Goal: Task Accomplishment & Management: Manage account settings

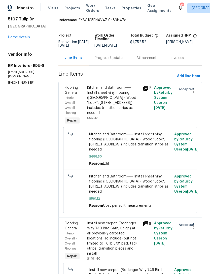
scroll to position [12, 0]
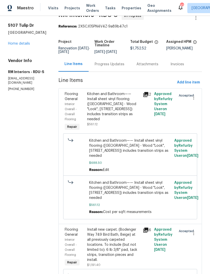
click at [17, 45] on link "Home details" at bounding box center [19, 44] width 22 height 4
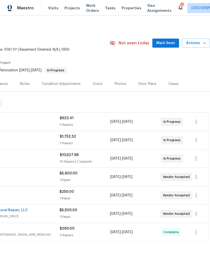
scroll to position [0, 75]
click at [166, 44] on span "Mark Seen" at bounding box center [166, 43] width 19 height 6
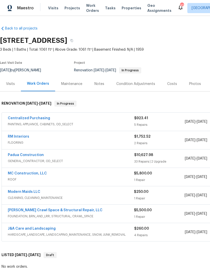
scroll to position [0, 0]
click at [20, 136] on link "RM Interiors" at bounding box center [18, 137] width 21 height 4
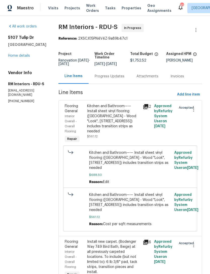
click at [103, 78] on div "Progress Updates" at bounding box center [110, 76] width 30 height 5
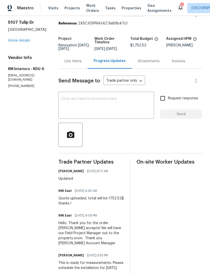
scroll to position [15, 0]
click at [23, 43] on link "Home details" at bounding box center [19, 41] width 22 height 4
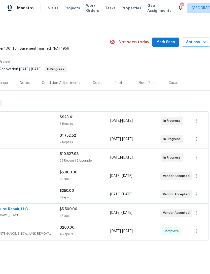
scroll to position [1, 75]
click at [164, 41] on span "Mark Seen" at bounding box center [166, 42] width 19 height 6
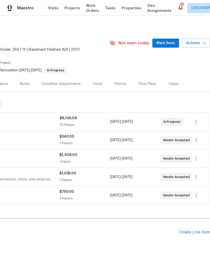
scroll to position [0, 75]
click at [164, 43] on span "Mark Seen" at bounding box center [166, 43] width 19 height 6
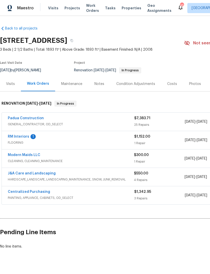
click at [27, 135] on link "RM Interiors" at bounding box center [18, 137] width 21 height 4
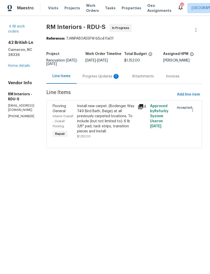
click at [114, 78] on div "Progress Updates 1" at bounding box center [101, 76] width 37 height 5
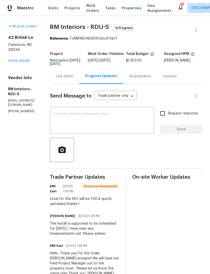
click at [18, 59] on link "Home details" at bounding box center [19, 61] width 22 height 4
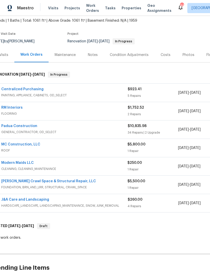
scroll to position [30, 9]
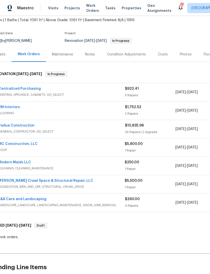
click at [25, 126] on link "Padua Construction" at bounding box center [16, 126] width 36 height 4
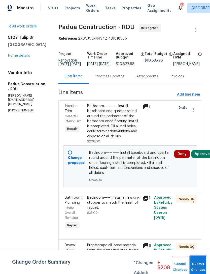
click at [199, 265] on button "Submit Changes" at bounding box center [198, 267] width 16 height 22
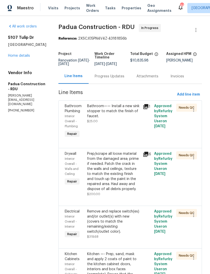
click at [21, 58] on link "Home details" at bounding box center [19, 56] width 22 height 4
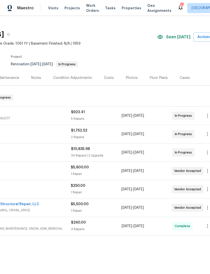
scroll to position [6, 68]
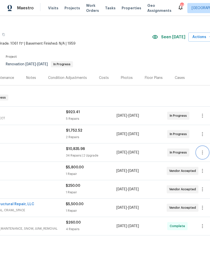
click at [201, 153] on icon "button" at bounding box center [203, 153] width 6 height 6
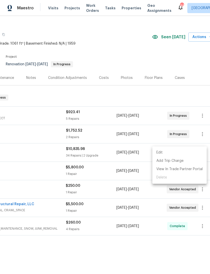
click at [163, 151] on li "Edit" at bounding box center [180, 153] width 54 height 8
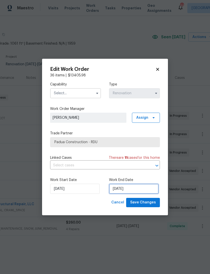
click at [123, 190] on input "8/31/2025" at bounding box center [134, 189] width 50 height 10
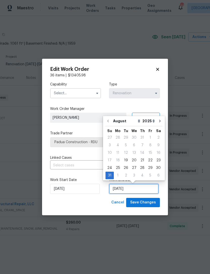
scroll to position [9, 0]
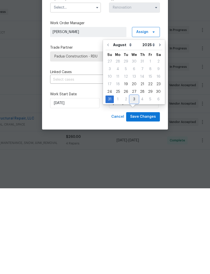
click at [131, 182] on div "3" at bounding box center [134, 185] width 8 height 7
type input "9/3/2025"
select select "8"
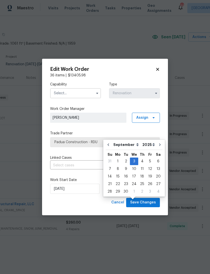
click at [77, 93] on input "text" at bounding box center [75, 93] width 51 height 10
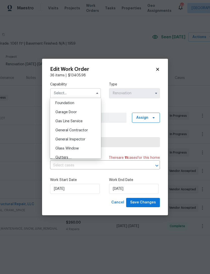
scroll to position [215, 0]
click at [89, 129] on div "General Contractor" at bounding box center [75, 129] width 48 height 9
type input "General Contractor"
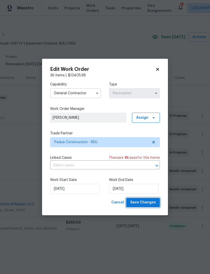
click at [144, 204] on span "Save Changes" at bounding box center [143, 202] width 26 height 6
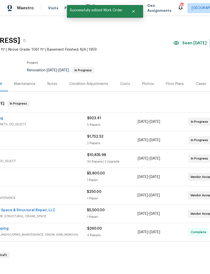
scroll to position [0, 46]
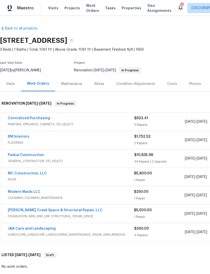
click at [30, 191] on link "Modern Maids LLC" at bounding box center [24, 192] width 33 height 4
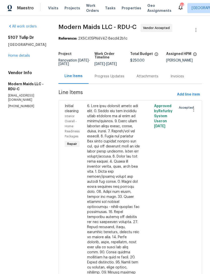
click at [113, 79] on div "Progress Updates" at bounding box center [110, 76] width 30 height 5
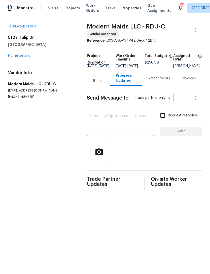
click at [21, 71] on h4 "Vendor Info" at bounding box center [41, 72] width 67 height 5
click at [17, 54] on link "Home details" at bounding box center [19, 56] width 22 height 4
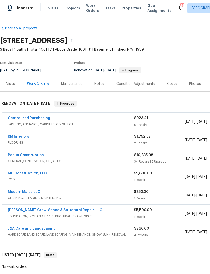
click at [146, 226] on div "$260.00" at bounding box center [159, 228] width 51 height 5
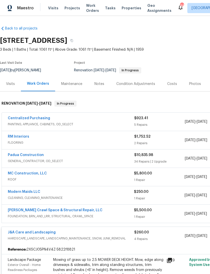
click at [123, 232] on div "J&A Care and Landscaping" at bounding box center [71, 233] width 127 height 6
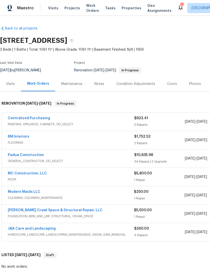
click at [36, 173] on link "MC Construction, LLC" at bounding box center [27, 174] width 39 height 4
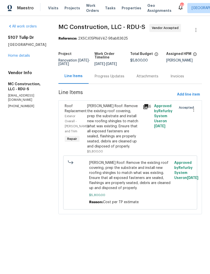
click at [109, 76] on div "Progress Updates" at bounding box center [110, 76] width 30 height 5
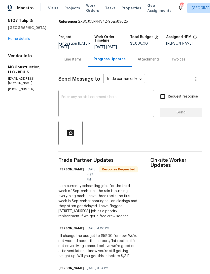
scroll to position [42, 0]
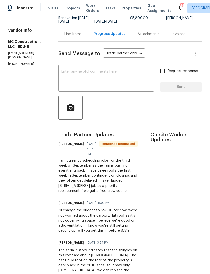
click at [103, 74] on textarea at bounding box center [107, 79] width 90 height 18
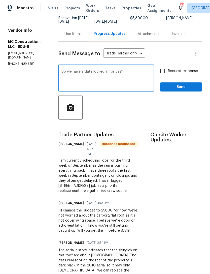
click at [62, 73] on textarea "Do we have a date locked in for this?" at bounding box center [107, 79] width 90 height 18
type textarea "Good morning. Do we have a date locked in for this?"
click at [163, 71] on input "Request response" at bounding box center [163, 71] width 11 height 11
checkbox input "true"
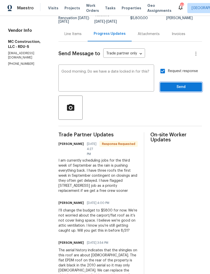
click at [186, 87] on span "Send" at bounding box center [181, 87] width 34 height 6
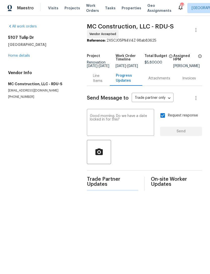
scroll to position [0, 0]
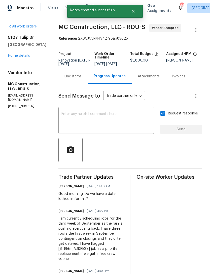
click at [22, 58] on link "Home details" at bounding box center [19, 56] width 22 height 4
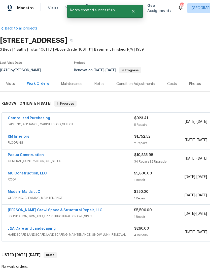
click at [30, 193] on link "Modern Maids LLC" at bounding box center [24, 192] width 33 height 4
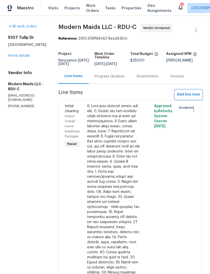
click at [182, 97] on span "Add line item" at bounding box center [188, 95] width 23 height 6
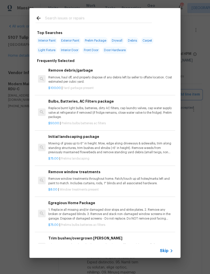
click at [14, 27] on div "Top Searches Interior Paint Exterior Paint Prelim Package Drywall Debris Carpet…" at bounding box center [105, 133] width 210 height 266
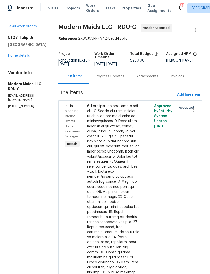
click at [112, 79] on div "Progress Updates" at bounding box center [110, 76] width 30 height 5
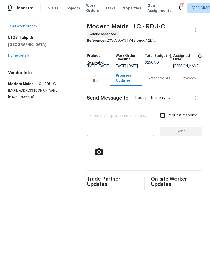
click at [123, 121] on textarea at bounding box center [120, 123] width 61 height 18
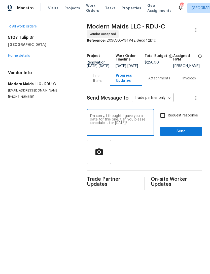
type textarea "I’m sorry, I thought I gave you a date for this one. Can you please schedule it…"
click at [163, 121] on input "Request response" at bounding box center [163, 115] width 11 height 11
checkbox input "true"
click at [183, 135] on span "Send" at bounding box center [181, 131] width 34 height 6
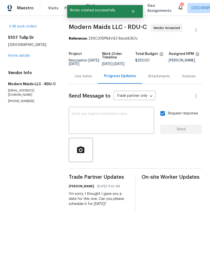
click at [21, 57] on link "Home details" at bounding box center [19, 56] width 22 height 4
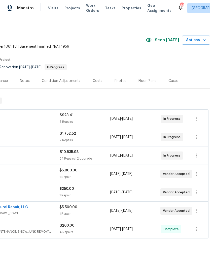
scroll to position [3, 75]
click at [198, 195] on icon "button" at bounding box center [196, 192] width 6 height 6
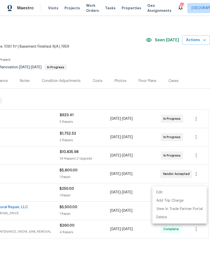
click at [161, 191] on li "Edit" at bounding box center [180, 192] width 54 height 8
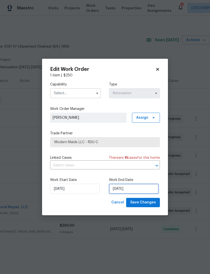
click at [120, 189] on input "9/3/2025" at bounding box center [134, 189] width 50 height 10
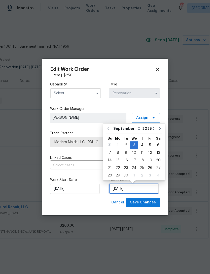
scroll to position [9, 0]
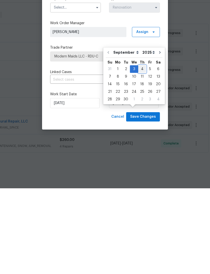
click at [140, 151] on div "4" at bounding box center [142, 154] width 8 height 7
type input "[DATE]"
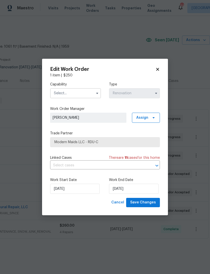
click at [69, 92] on input "text" at bounding box center [75, 93] width 51 height 10
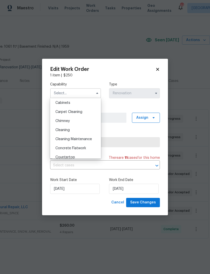
scroll to position [33, 0]
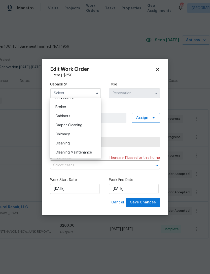
click at [72, 146] on div "Cleaning" at bounding box center [75, 143] width 48 height 9
type input "Cleaning"
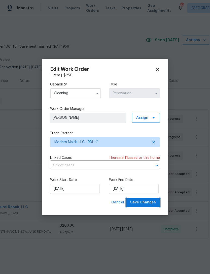
click at [153, 205] on span "Save Changes" at bounding box center [143, 202] width 26 height 6
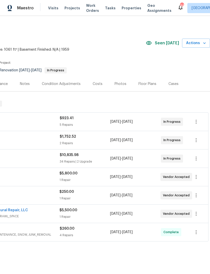
scroll to position [0, 75]
click at [196, 143] on icon "button" at bounding box center [196, 140] width 6 height 6
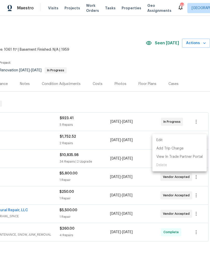
click at [160, 142] on li "Edit" at bounding box center [180, 140] width 54 height 8
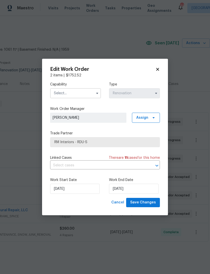
click at [65, 92] on input "text" at bounding box center [75, 93] width 51 height 10
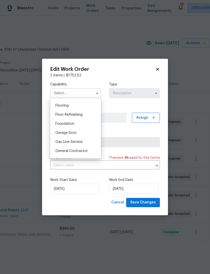
scroll to position [194, 0]
click at [160, 68] on icon at bounding box center [158, 69] width 5 height 5
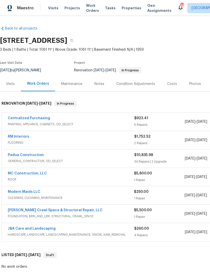
scroll to position [0, 0]
click at [170, 82] on div "Costs" at bounding box center [172, 83] width 10 height 5
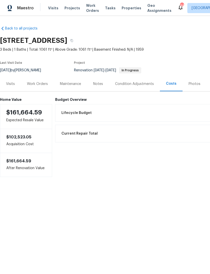
click at [31, 84] on div "Work Orders" at bounding box center [37, 83] width 21 height 5
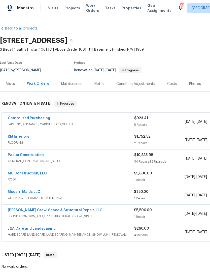
click at [63, 209] on link "[PERSON_NAME] Crawl Space & Structural Repair, LLC" at bounding box center [55, 211] width 95 height 4
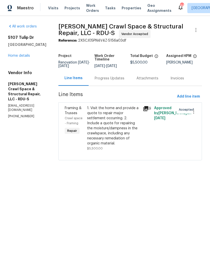
click at [111, 85] on div "Progress Updates" at bounding box center [110, 78] width 42 height 15
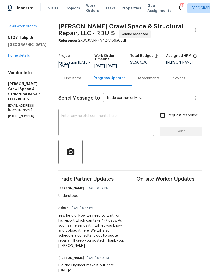
click at [28, 57] on link "Home details" at bounding box center [19, 56] width 22 height 4
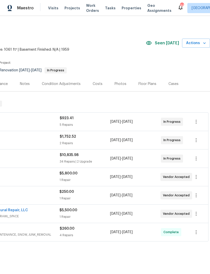
scroll to position [0, 75]
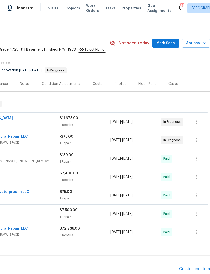
scroll to position [0, 75]
click at [170, 45] on span "Mark Seen" at bounding box center [166, 43] width 19 height 6
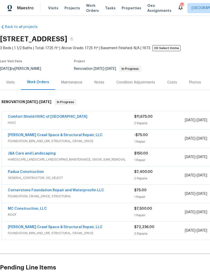
scroll to position [2, 0]
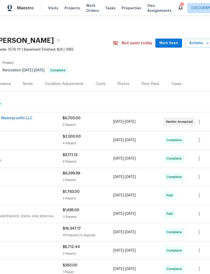
scroll to position [0, 72]
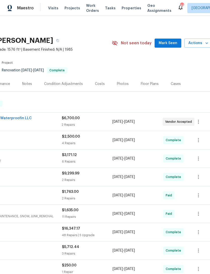
click at [168, 44] on span "Mark Seen" at bounding box center [168, 43] width 19 height 6
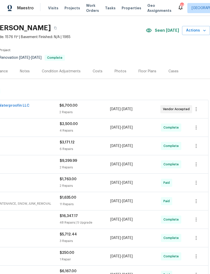
scroll to position [17, 75]
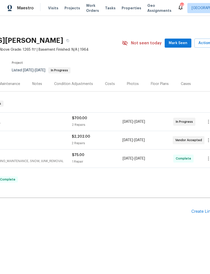
scroll to position [0, 66]
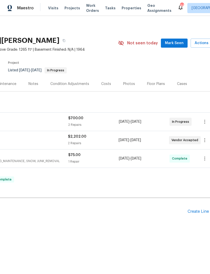
click at [176, 42] on span "Mark Seen" at bounding box center [174, 43] width 19 height 6
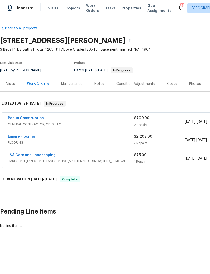
scroll to position [0, 0]
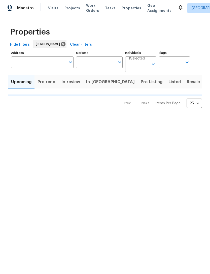
type input "100"
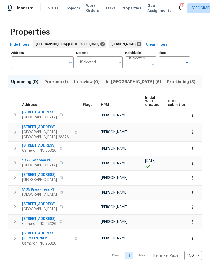
click at [56, 84] on span "Pre-reno (1)" at bounding box center [56, 81] width 24 height 7
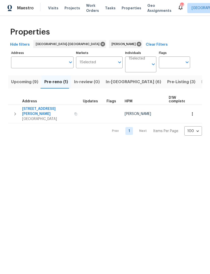
click at [113, 80] on span "In-[GEOGRAPHIC_DATA] (6)" at bounding box center [133, 81] width 55 height 7
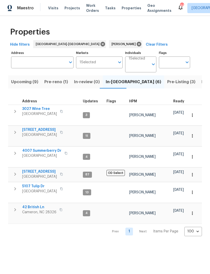
click at [60, 83] on span "Pre-reno (1)" at bounding box center [56, 81] width 24 height 7
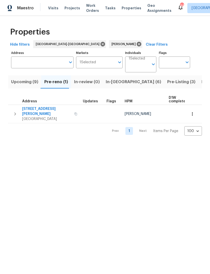
click at [27, 83] on span "Upcoming (9)" at bounding box center [24, 81] width 27 height 7
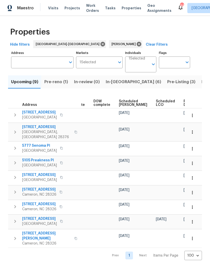
scroll to position [0, 127]
click at [124, 105] on span "Scheduled COE" at bounding box center [133, 103] width 28 height 7
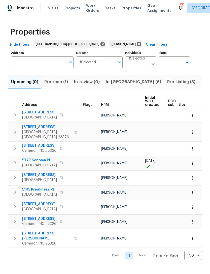
click at [59, 84] on span "Pre-reno (1)" at bounding box center [56, 81] width 24 height 7
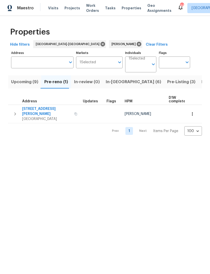
click at [29, 84] on span "Upcoming (9)" at bounding box center [24, 81] width 27 height 7
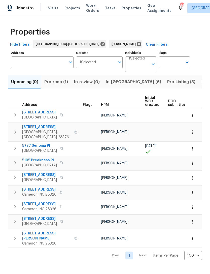
click at [59, 82] on span "Pre-reno (1)" at bounding box center [56, 81] width 24 height 7
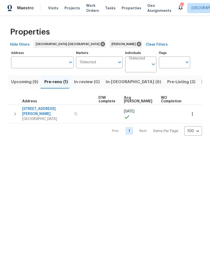
scroll to position [0, 70]
click at [27, 82] on span "Upcoming (9)" at bounding box center [24, 81] width 27 height 7
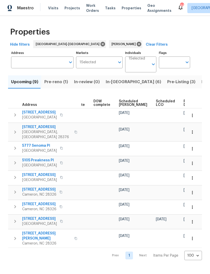
scroll to position [0, 127]
click at [123, 103] on span "Scheduled COE" at bounding box center [133, 103] width 28 height 7
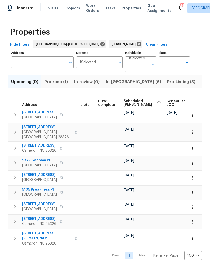
scroll to position [0, 122]
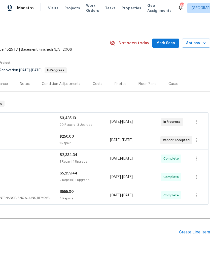
scroll to position [0, 75]
click at [170, 41] on span "Mark Seen" at bounding box center [166, 43] width 19 height 6
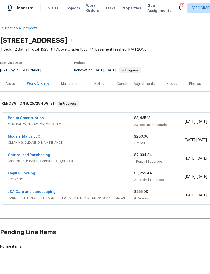
scroll to position [0, 0]
click at [51, 118] on div "Padua Construction" at bounding box center [71, 119] width 127 height 6
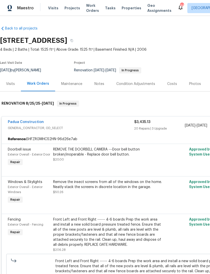
click at [53, 124] on div "Padua Construction" at bounding box center [71, 123] width 127 height 6
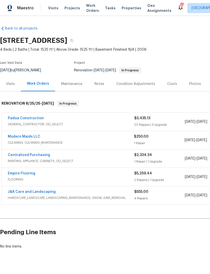
click at [28, 135] on link "Modern Maids LLC" at bounding box center [24, 137] width 33 height 4
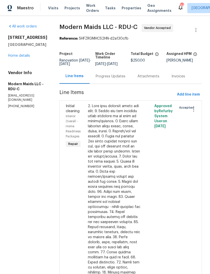
click at [116, 79] on div "Progress Updates" at bounding box center [111, 76] width 30 height 5
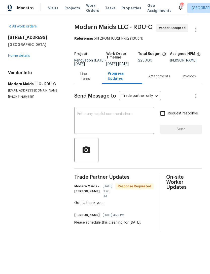
click at [25, 55] on link "Home details" at bounding box center [19, 56] width 22 height 4
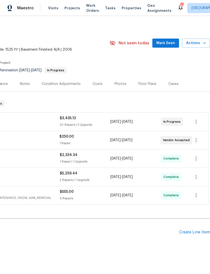
scroll to position [0, 75]
click at [164, 45] on span "Mark Seen" at bounding box center [166, 43] width 19 height 6
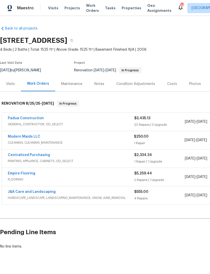
scroll to position [0, 0]
click at [30, 117] on link "Padua Construction" at bounding box center [26, 119] width 36 height 4
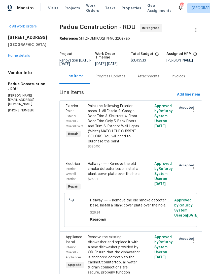
click at [20, 58] on link "Home details" at bounding box center [19, 56] width 22 height 4
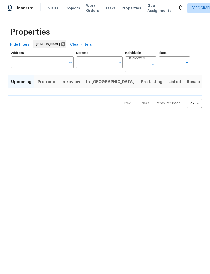
type input "100"
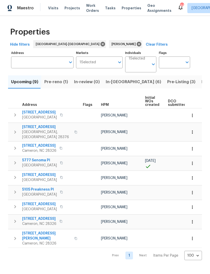
click at [38, 128] on span "[STREET_ADDRESS]" at bounding box center [46, 127] width 49 height 5
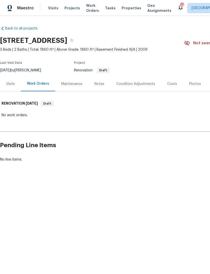
click at [13, 85] on div "Visits" at bounding box center [10, 83] width 9 height 5
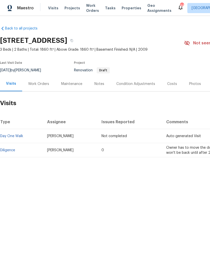
click at [8, 151] on link "Diligence" at bounding box center [7, 151] width 15 height 4
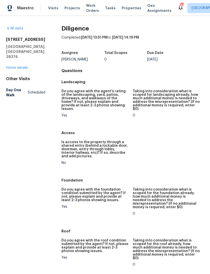
click at [19, 66] on link "Home details" at bounding box center [17, 68] width 22 height 4
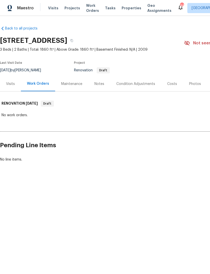
click at [144, 83] on div "Condition Adjustments" at bounding box center [136, 83] width 39 height 5
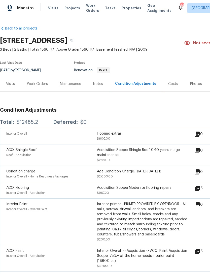
click at [200, 189] on icon at bounding box center [198, 188] width 6 height 6
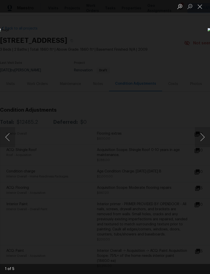
click at [200, 136] on button "Next image" at bounding box center [202, 137] width 15 height 20
click at [202, 140] on button "Next image" at bounding box center [202, 137] width 15 height 20
click at [202, 142] on button "Next image" at bounding box center [202, 137] width 15 height 20
click at [200, 6] on button "Close lightbox" at bounding box center [200, 6] width 10 height 9
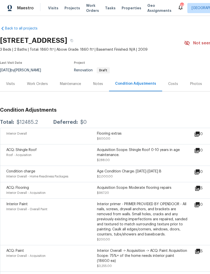
click at [97, 84] on div "Notes" at bounding box center [98, 83] width 10 height 5
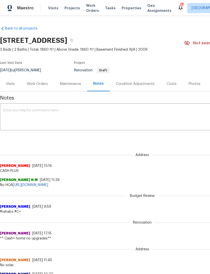
click at [36, 83] on div "Work Orders" at bounding box center [37, 83] width 21 height 5
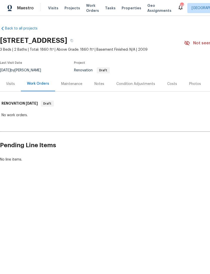
click at [10, 83] on div "Visits" at bounding box center [10, 83] width 9 height 5
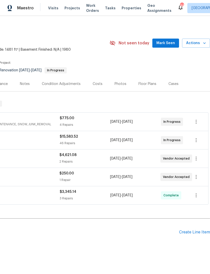
scroll to position [0, 75]
click at [170, 43] on span "Mark Seen" at bounding box center [166, 43] width 19 height 6
click at [167, 41] on span "Mark Seen" at bounding box center [166, 43] width 19 height 6
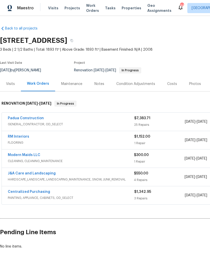
scroll to position [0, 0]
click at [31, 153] on link "Modern Maids LLC" at bounding box center [24, 155] width 33 height 4
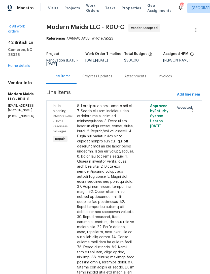
click at [112, 79] on div "Progress Updates" at bounding box center [98, 76] width 30 height 5
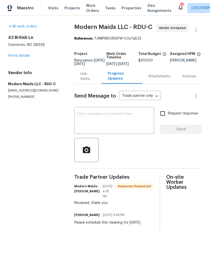
click at [23, 56] on link "Home details" at bounding box center [19, 56] width 22 height 4
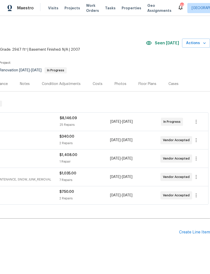
scroll to position [0, 75]
